Goal: Navigation & Orientation: Find specific page/section

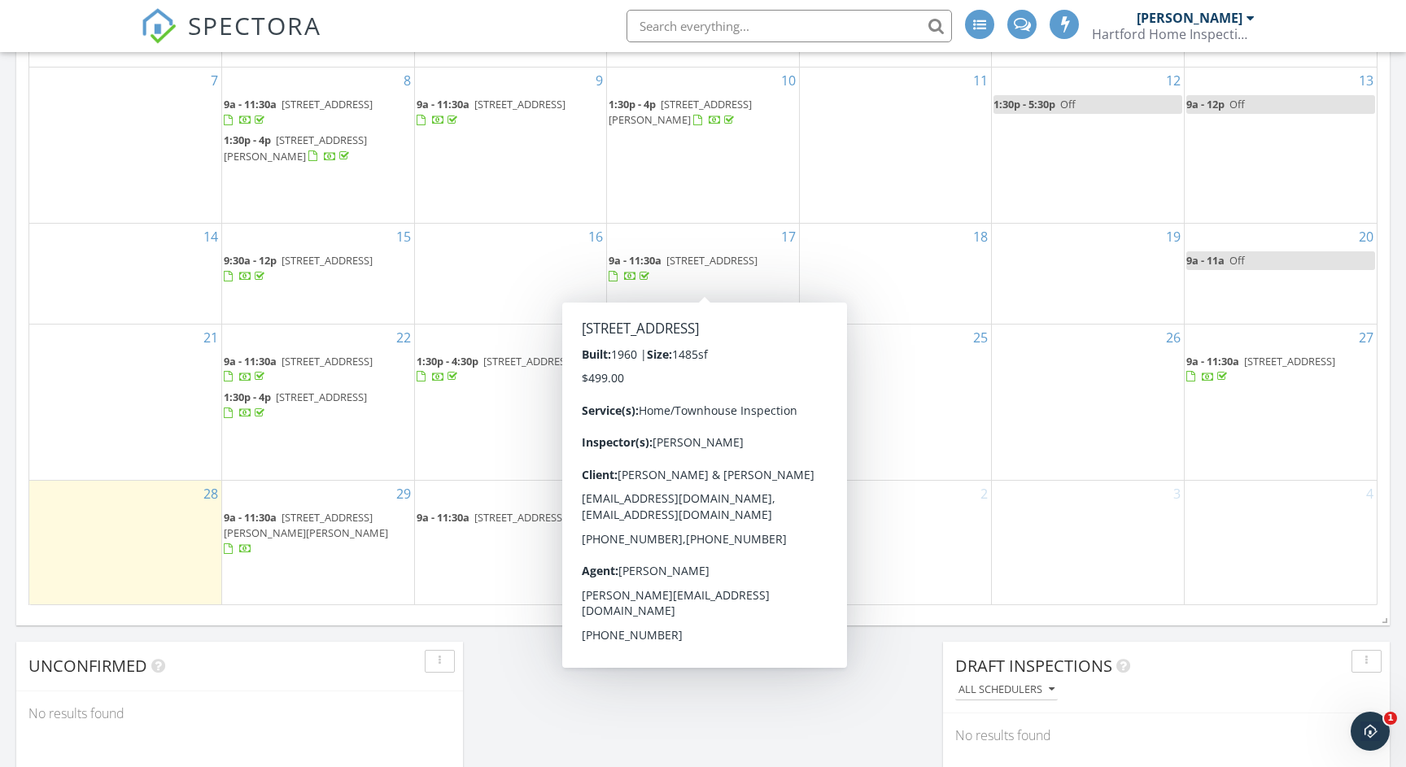
scroll to position [898, 0]
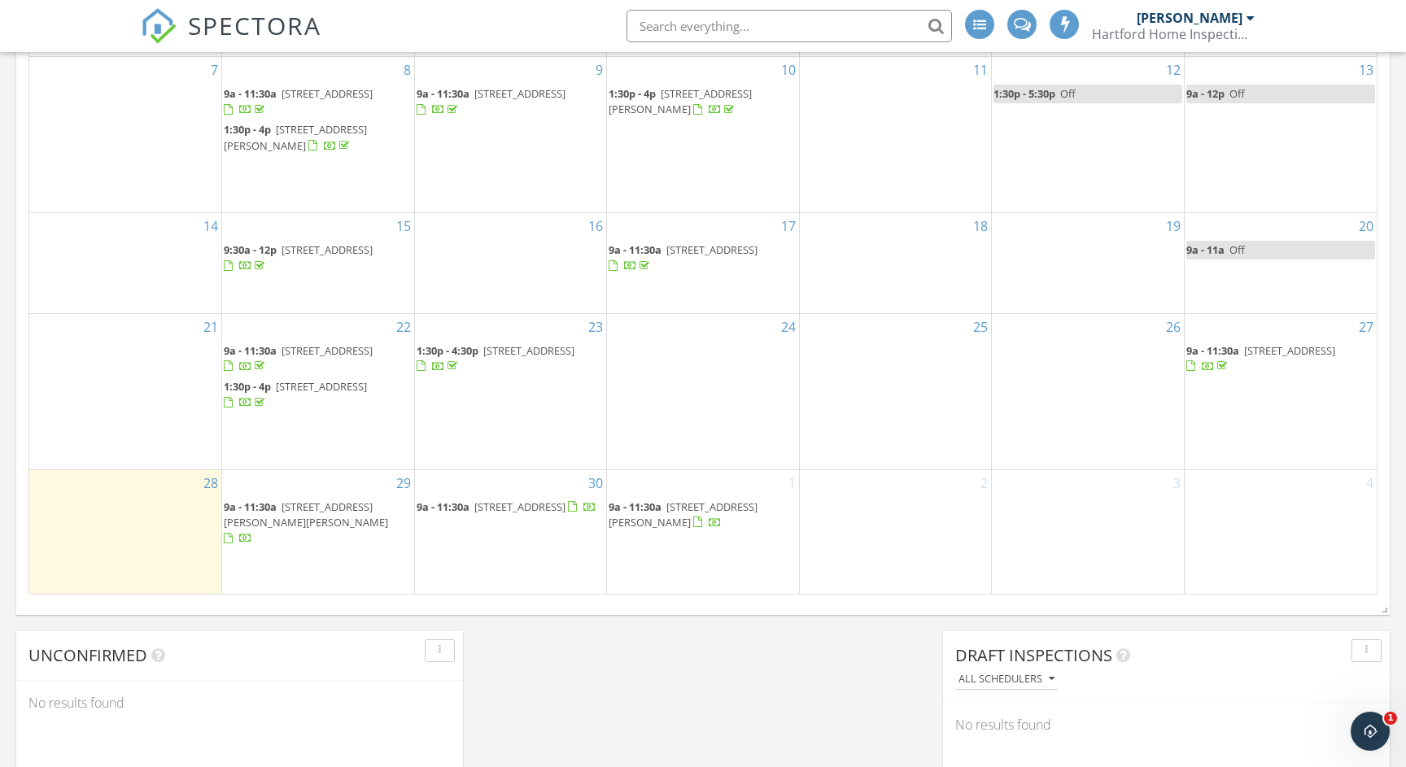
click at [815, 722] on div "Today Hunter Mizell No results found New Inspection New Quote Map + − Leaflet |…" at bounding box center [703, 53] width 1406 height 1481
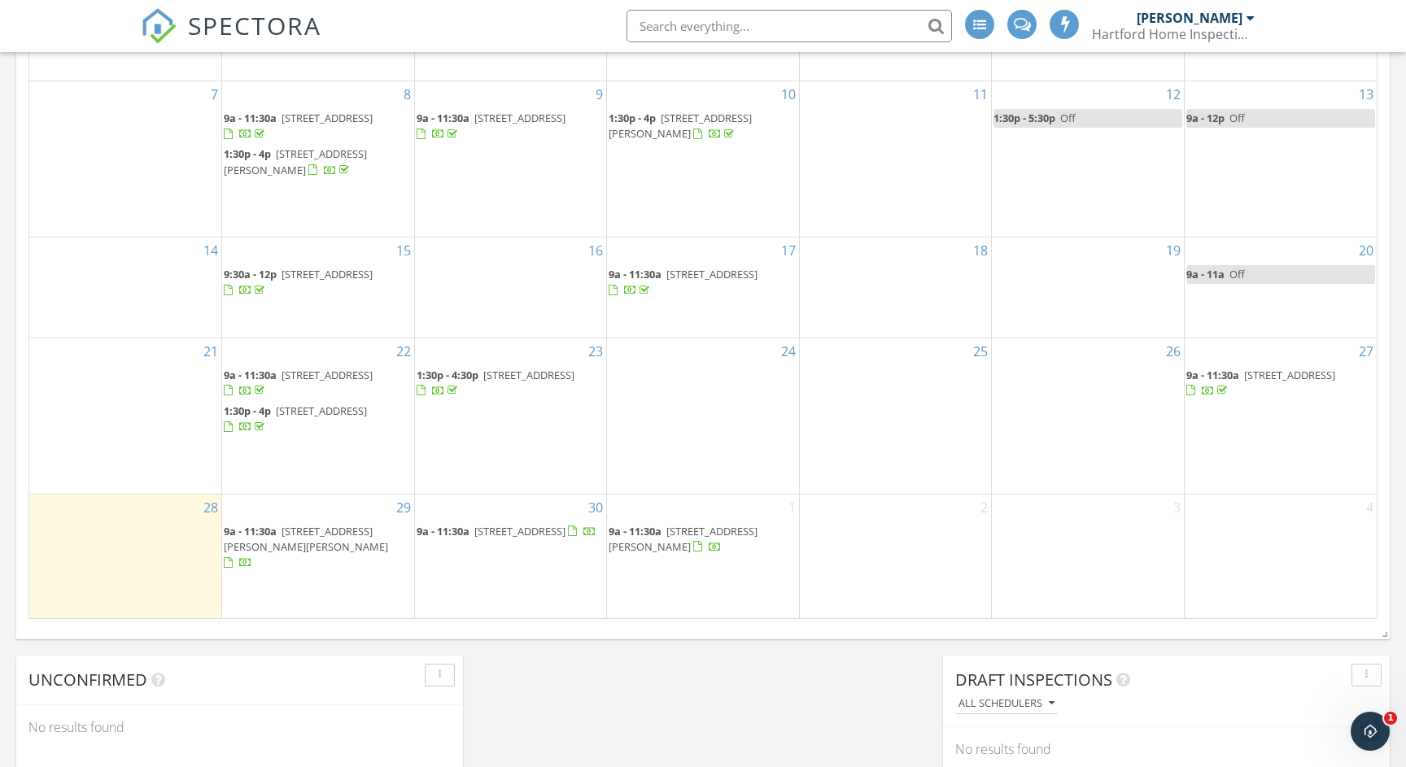
scroll to position [875, 0]
click at [696, 696] on div "Today Hunter Mizell No results found New Inspection New Quote Map + − Leaflet |…" at bounding box center [703, 77] width 1406 height 1481
click at [693, 552] on span "[STREET_ADDRESS][PERSON_NAME]" at bounding box center [683, 538] width 149 height 30
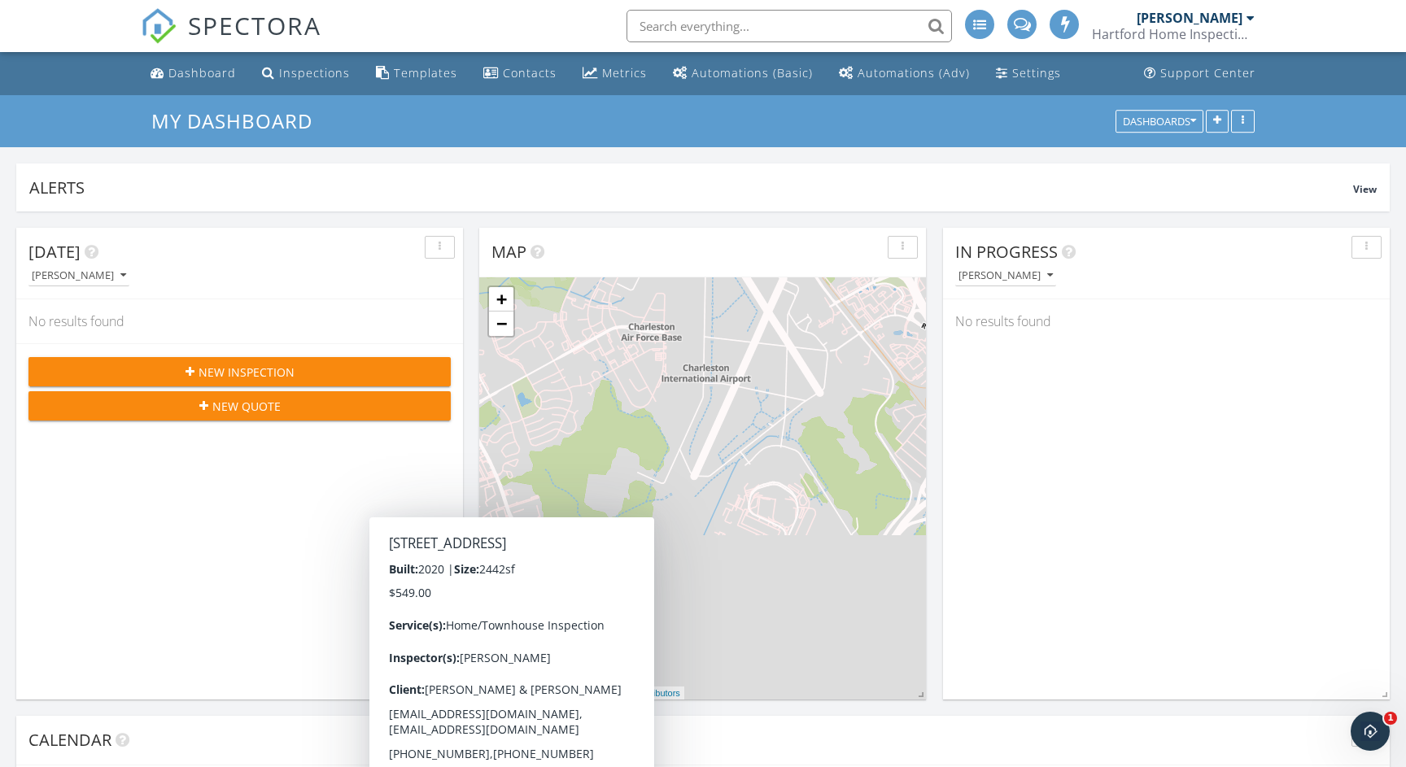
click at [1246, 22] on div at bounding box center [1250, 17] width 8 height 13
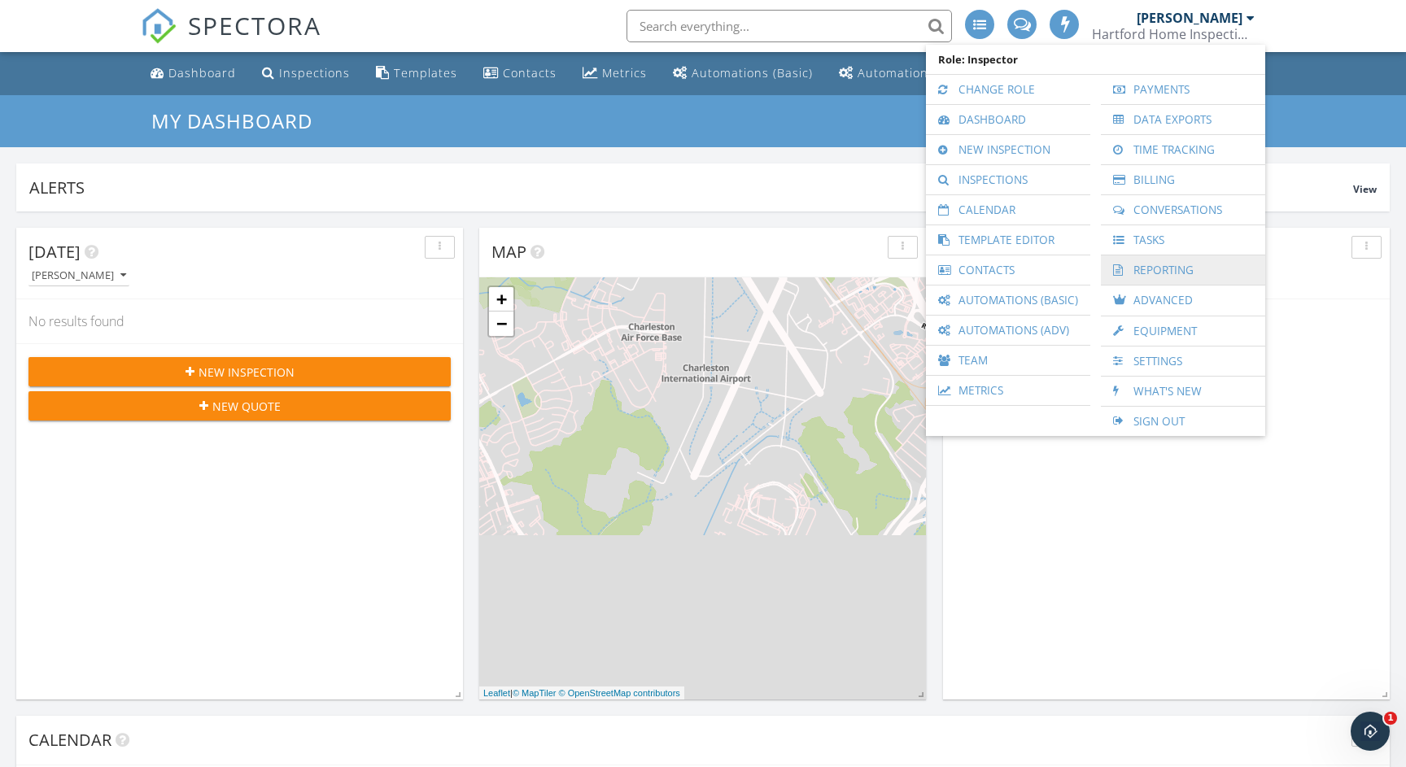
click at [1166, 274] on link "Reporting" at bounding box center [1183, 269] width 148 height 29
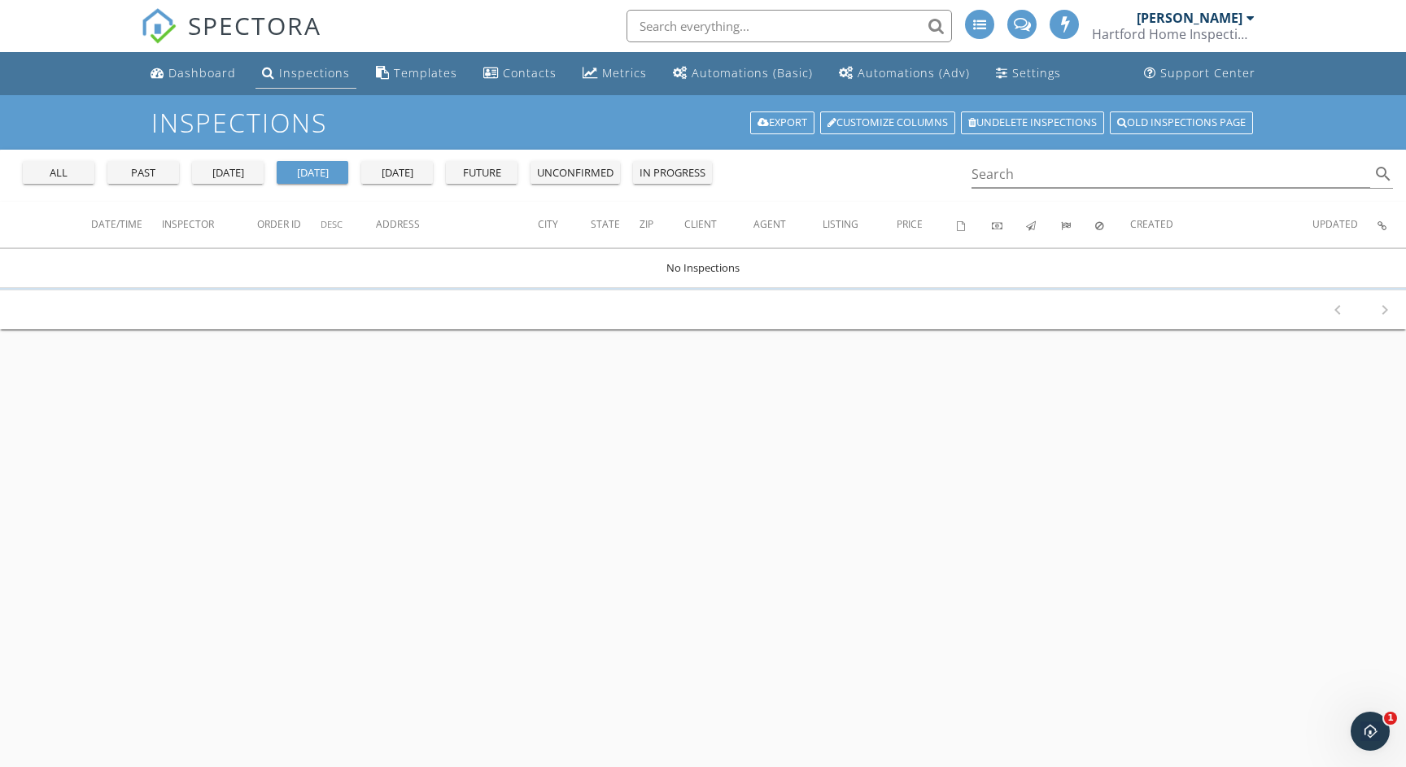
click at [293, 65] on div "Inspections" at bounding box center [314, 72] width 71 height 15
click at [231, 75] on div "Dashboard" at bounding box center [202, 72] width 68 height 15
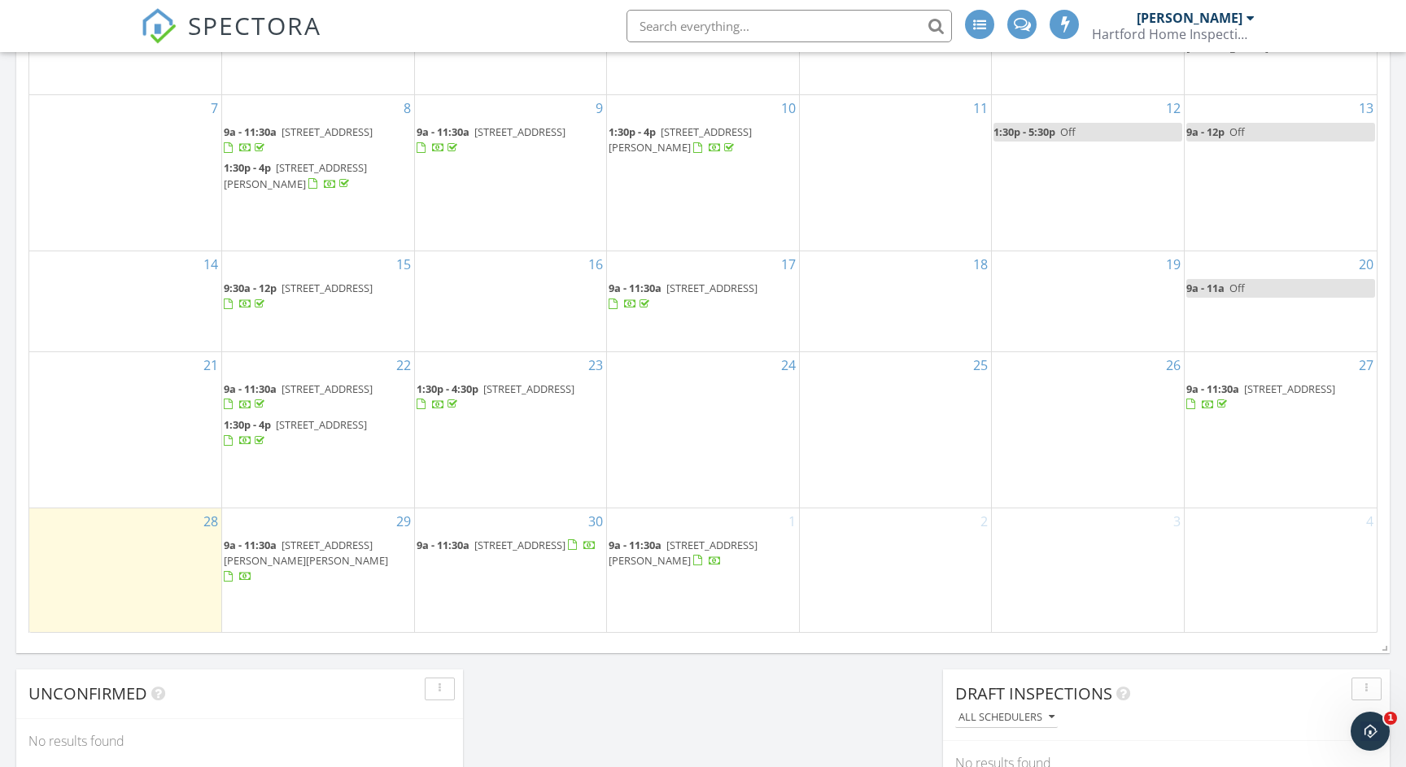
scroll to position [861, 0]
click at [397, 4] on div "SPECTORA Hunter Mizell Hartford Home Inspections Role: Inspector Change Role Da…" at bounding box center [703, 26] width 1124 height 52
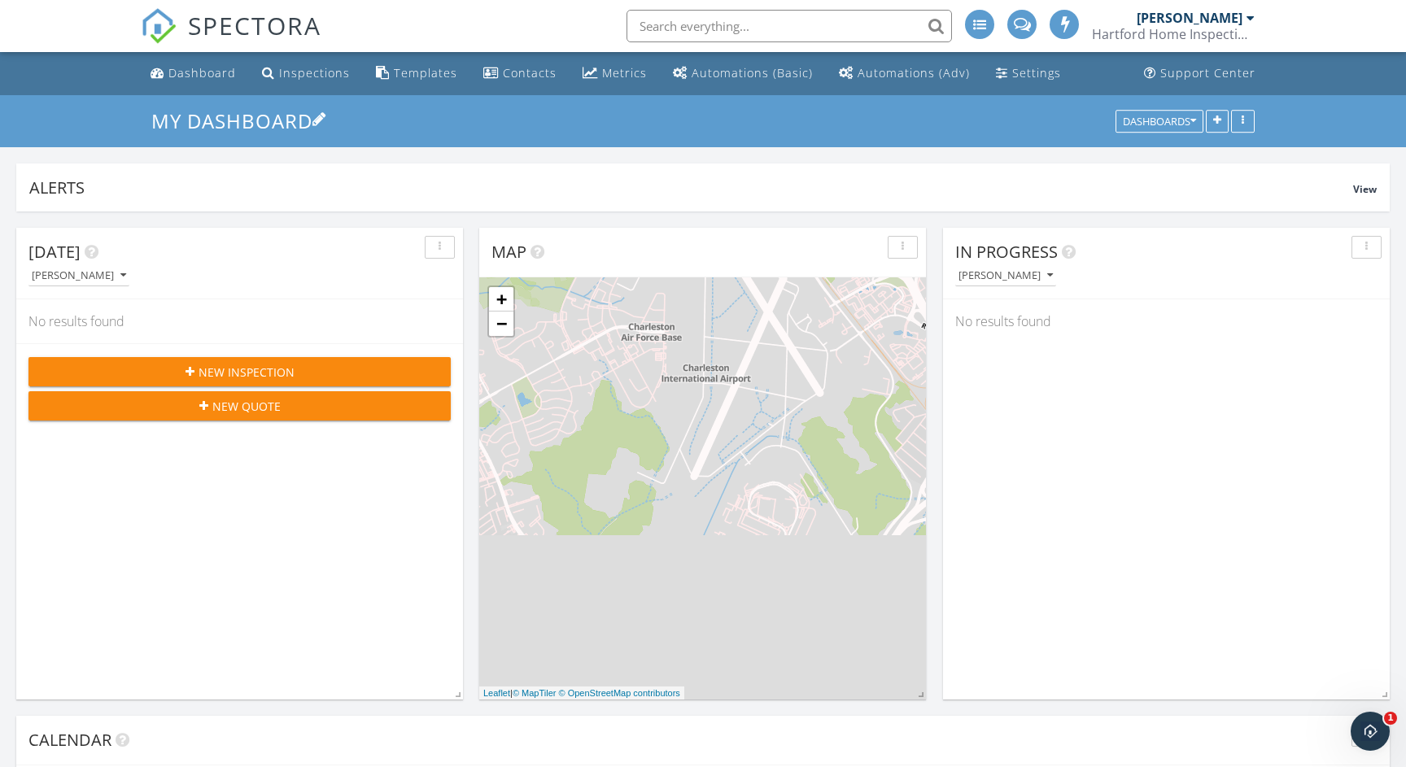
click at [580, 131] on h3 "My Dashboard" at bounding box center [703, 120] width 1104 height 25
click at [613, 168] on div "Alerts View" at bounding box center [702, 188] width 1373 height 48
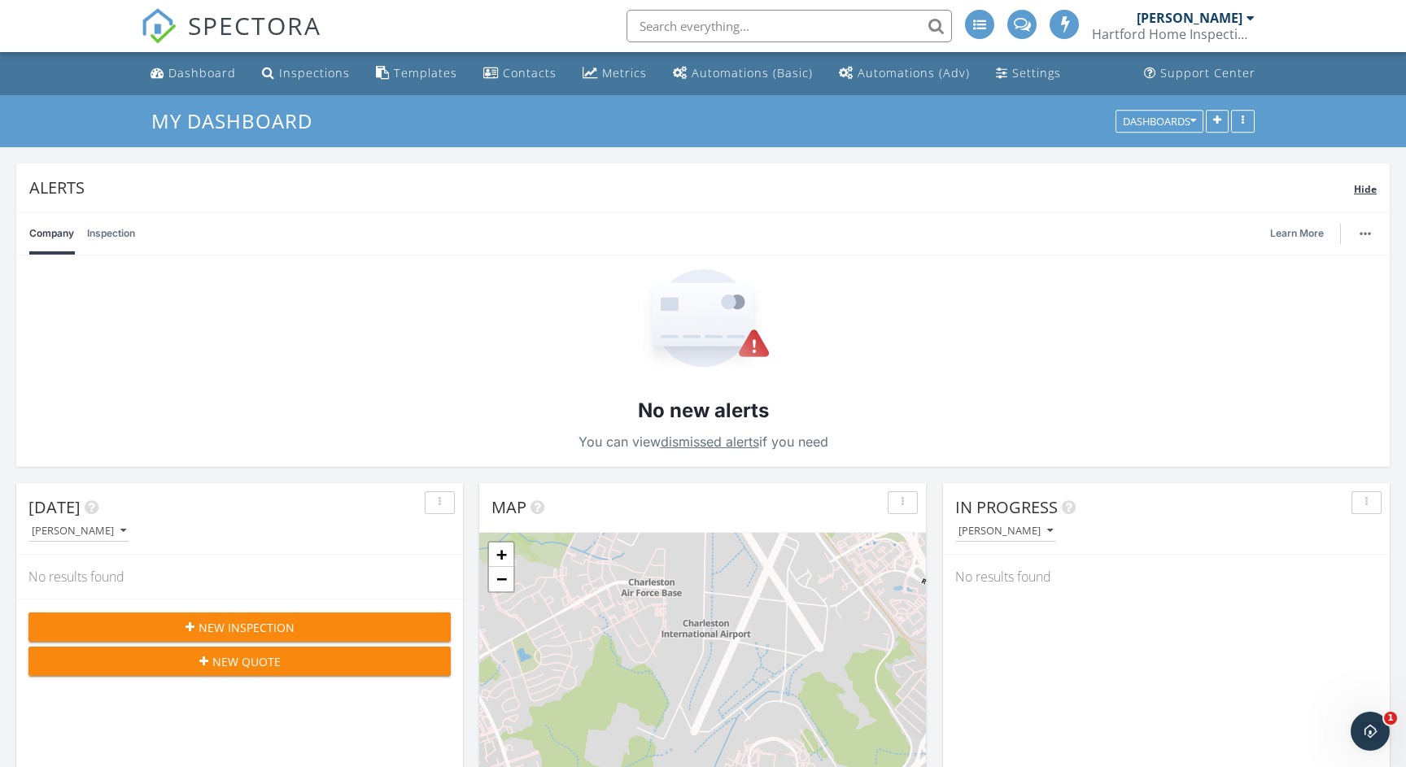
click at [618, 182] on div "Alerts" at bounding box center [691, 188] width 1324 height 22
